Goal: Task Accomplishment & Management: Manage account settings

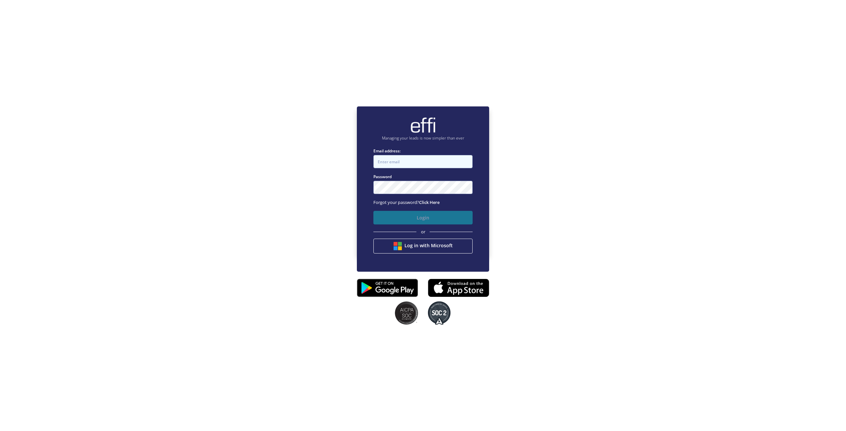
type input "john@newcastlefinancebrokers.com.au"
click at [441, 218] on button "Login" at bounding box center [423, 218] width 99 height 14
